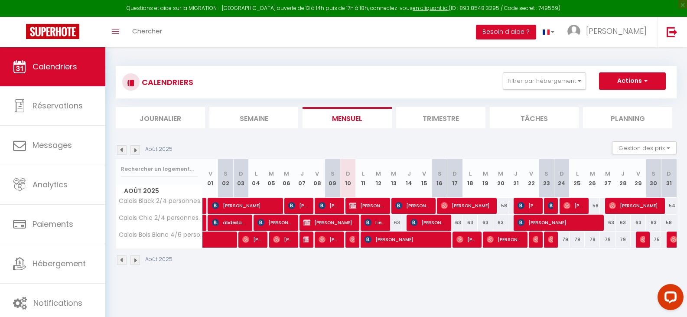
click at [123, 151] on img at bounding box center [122, 150] width 10 height 10
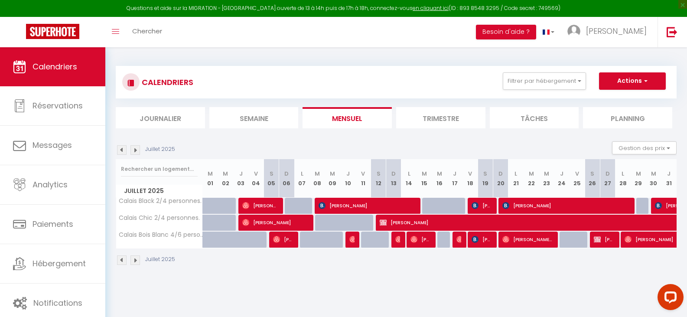
click at [135, 152] on img at bounding box center [135, 150] width 10 height 10
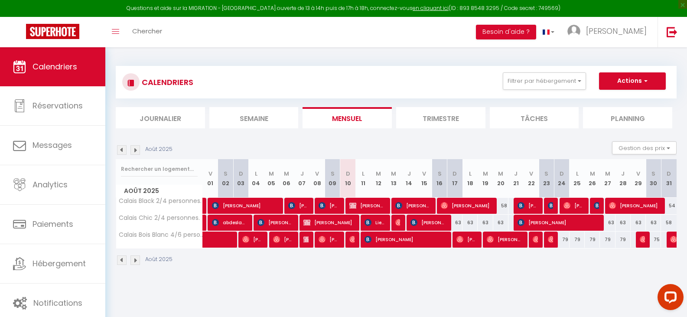
click at [121, 151] on img at bounding box center [122, 150] width 10 height 10
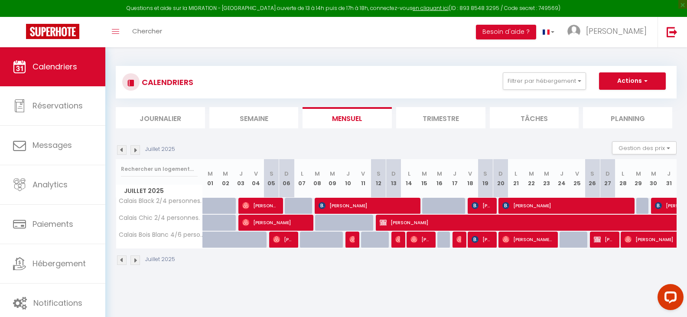
click at [138, 149] on img at bounding box center [135, 150] width 10 height 10
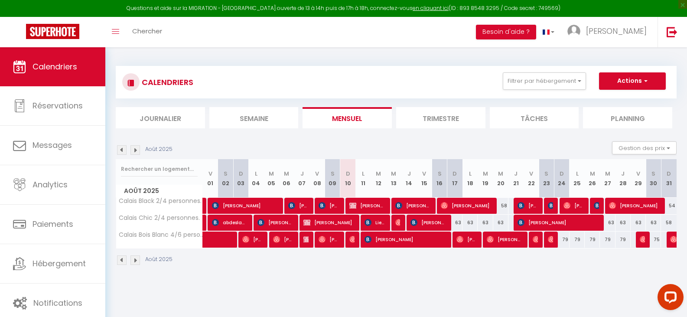
click at [119, 147] on img at bounding box center [122, 150] width 10 height 10
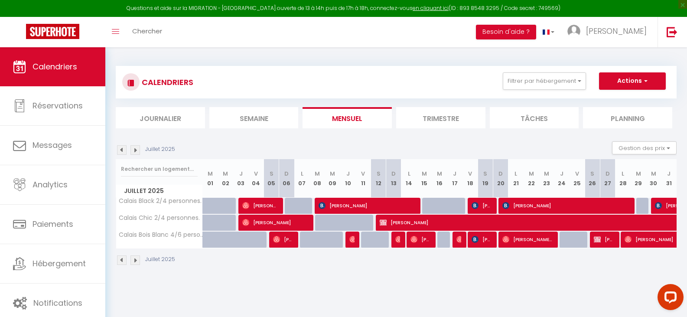
click at [133, 148] on img at bounding box center [135, 150] width 10 height 10
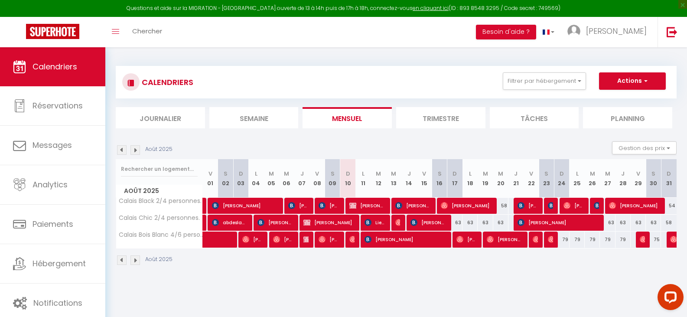
click at [119, 150] on img at bounding box center [122, 150] width 10 height 10
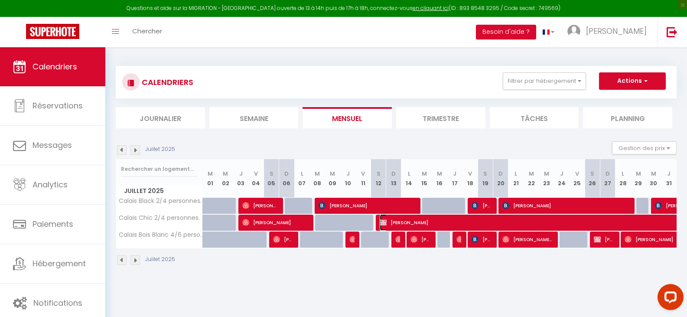
click at [393, 221] on span "[PERSON_NAME]" at bounding box center [579, 222] width 399 height 16
select select "KO"
select select
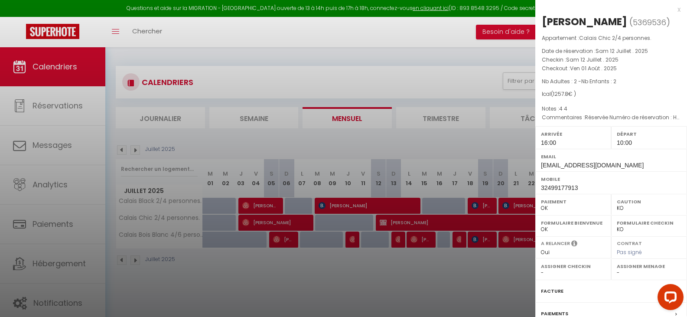
click at [435, 77] on div at bounding box center [343, 158] width 687 height 317
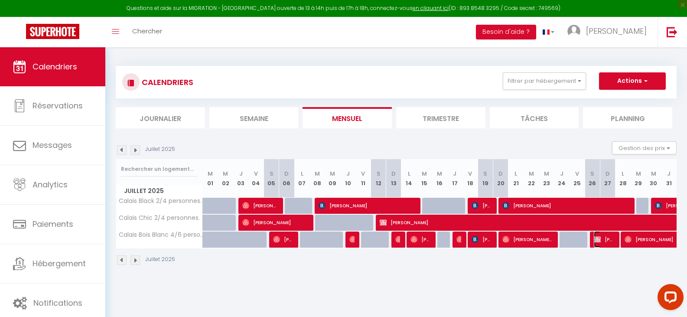
click at [597, 238] on img at bounding box center [597, 239] width 7 height 7
select select "0"
select select "40591"
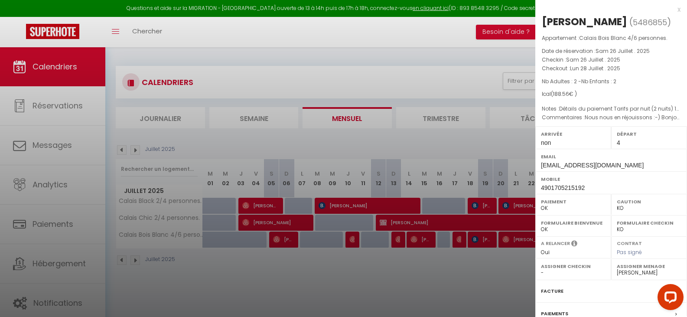
click at [453, 71] on div at bounding box center [343, 158] width 687 height 317
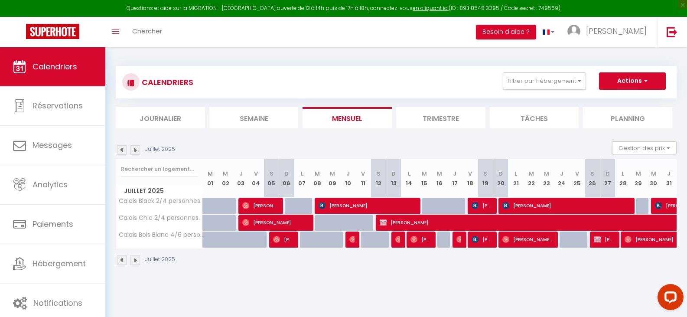
click at [137, 150] on img at bounding box center [135, 150] width 10 height 10
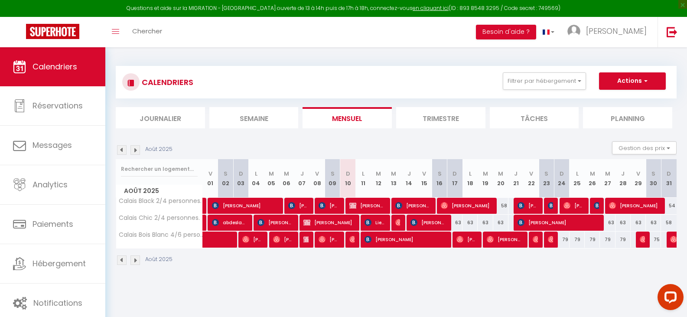
click at [122, 150] on img at bounding box center [122, 150] width 10 height 10
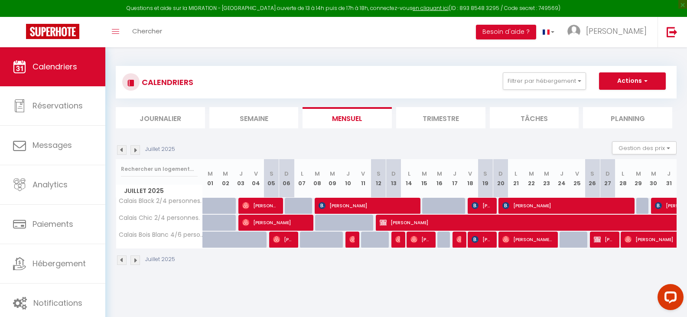
click at [136, 149] on img at bounding box center [135, 150] width 10 height 10
